Goal: Navigation & Orientation: Find specific page/section

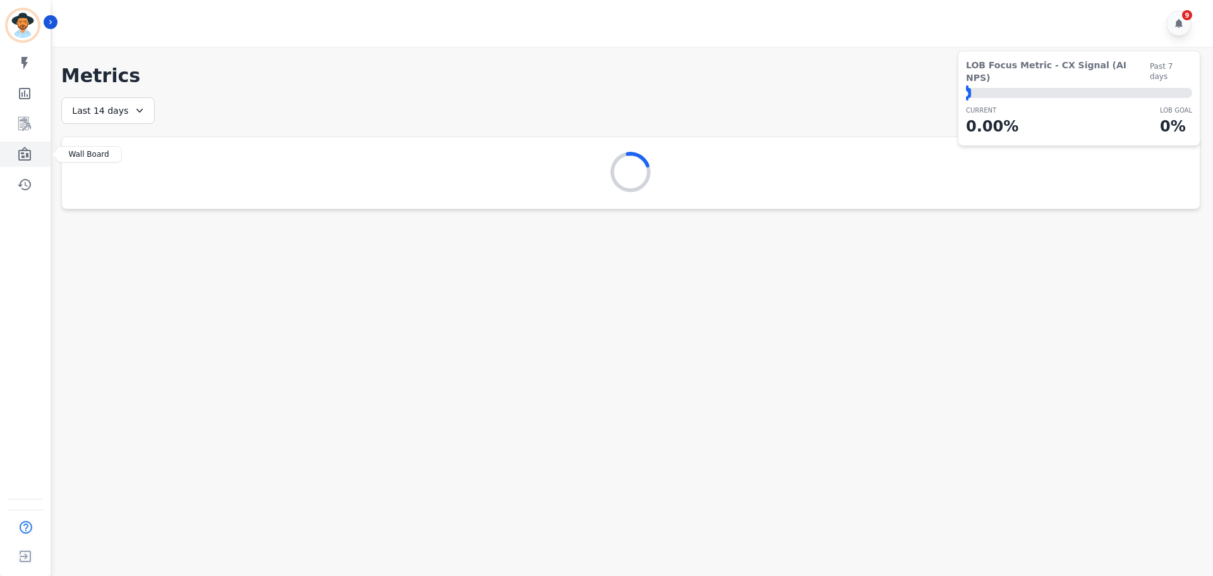
click at [27, 154] on icon "Sidebar" at bounding box center [24, 154] width 13 height 14
